Goal: Information Seeking & Learning: Find specific fact

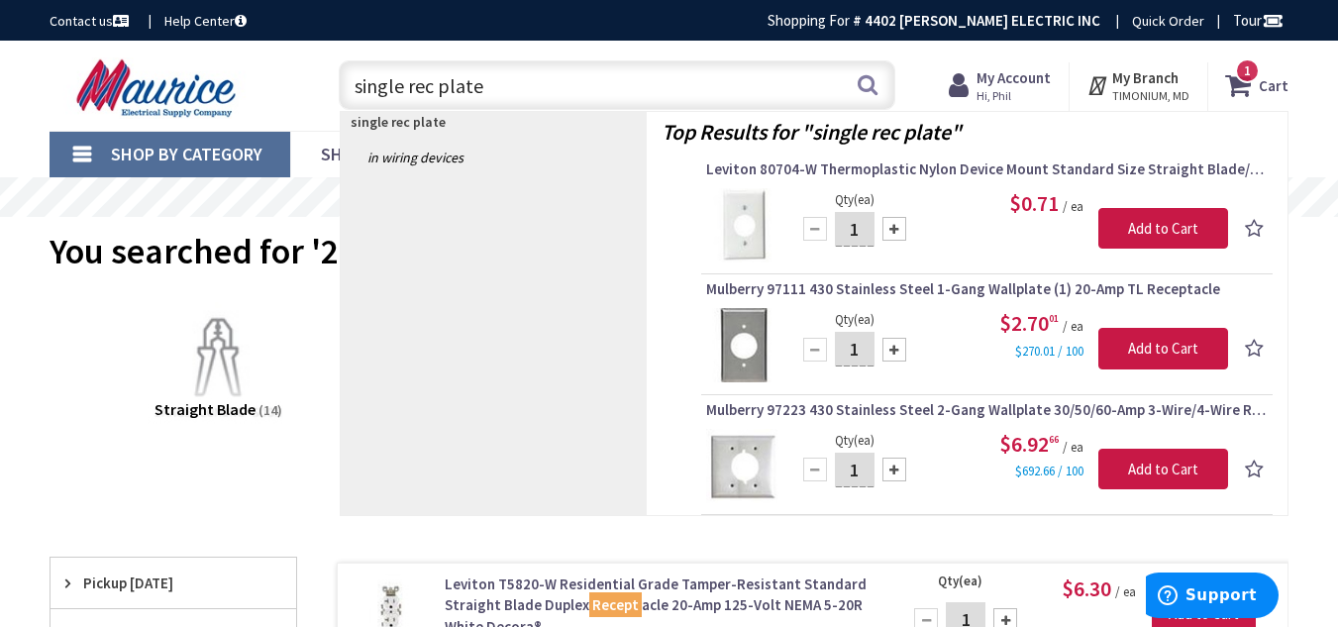
drag, startPoint x: 485, startPoint y: 86, endPoint x: 341, endPoint y: 73, distance: 145.1
click at [341, 73] on input "single rec plate" at bounding box center [617, 85] width 556 height 50
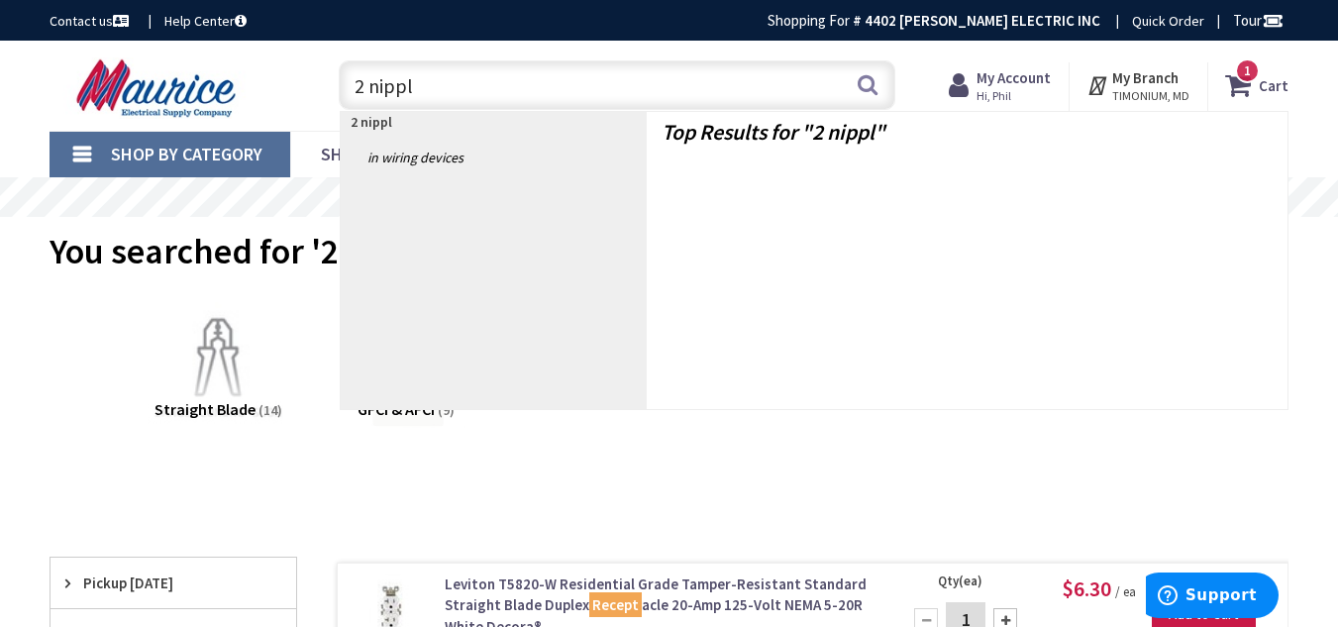
type input "2 nipple"
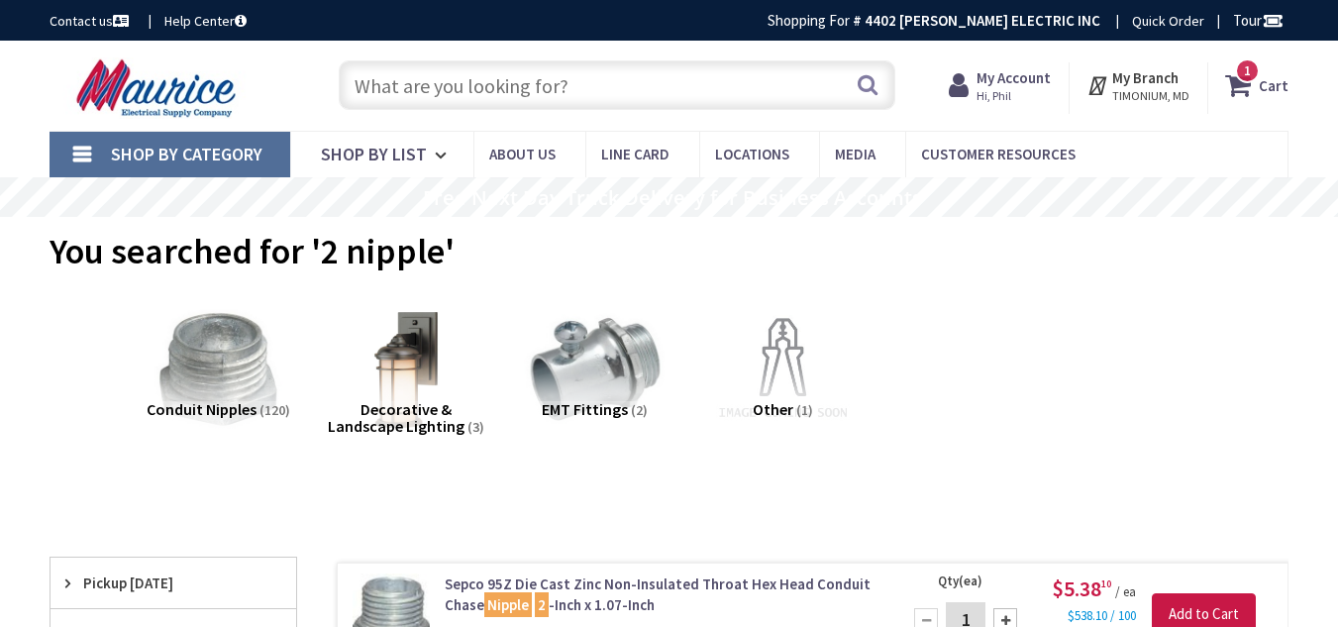
click at [508, 84] on input "text" at bounding box center [617, 85] width 556 height 50
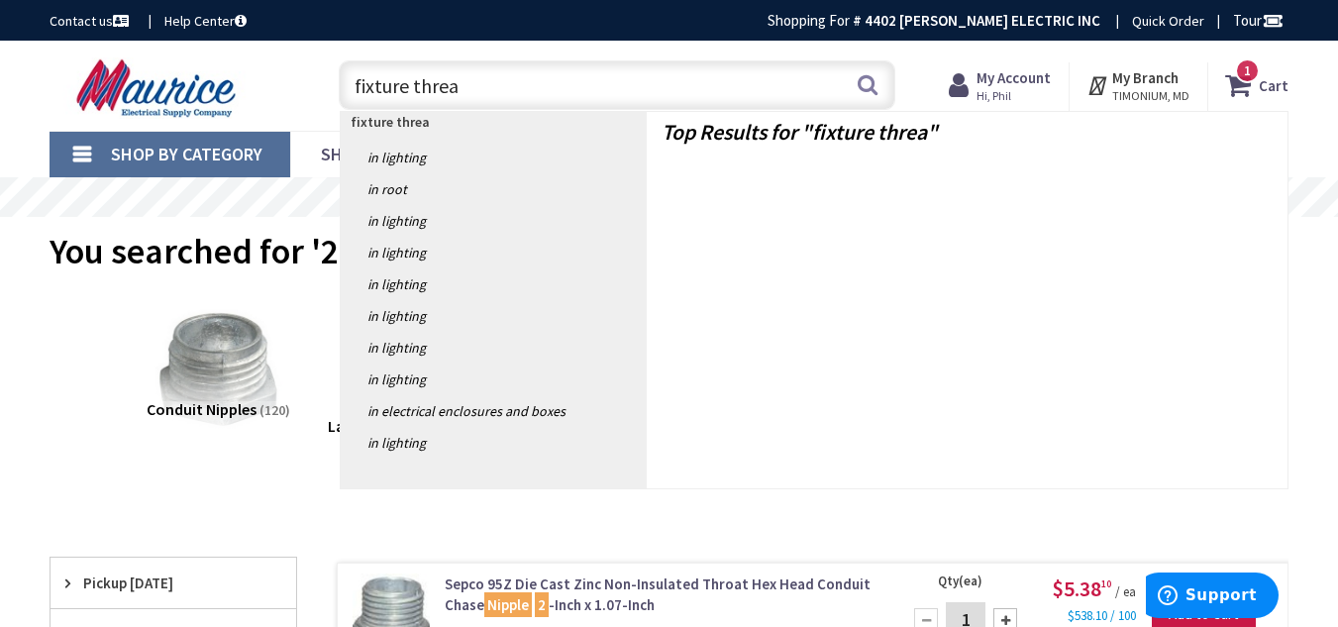
type input "fixture thread"
